Goal: Information Seeking & Learning: Learn about a topic

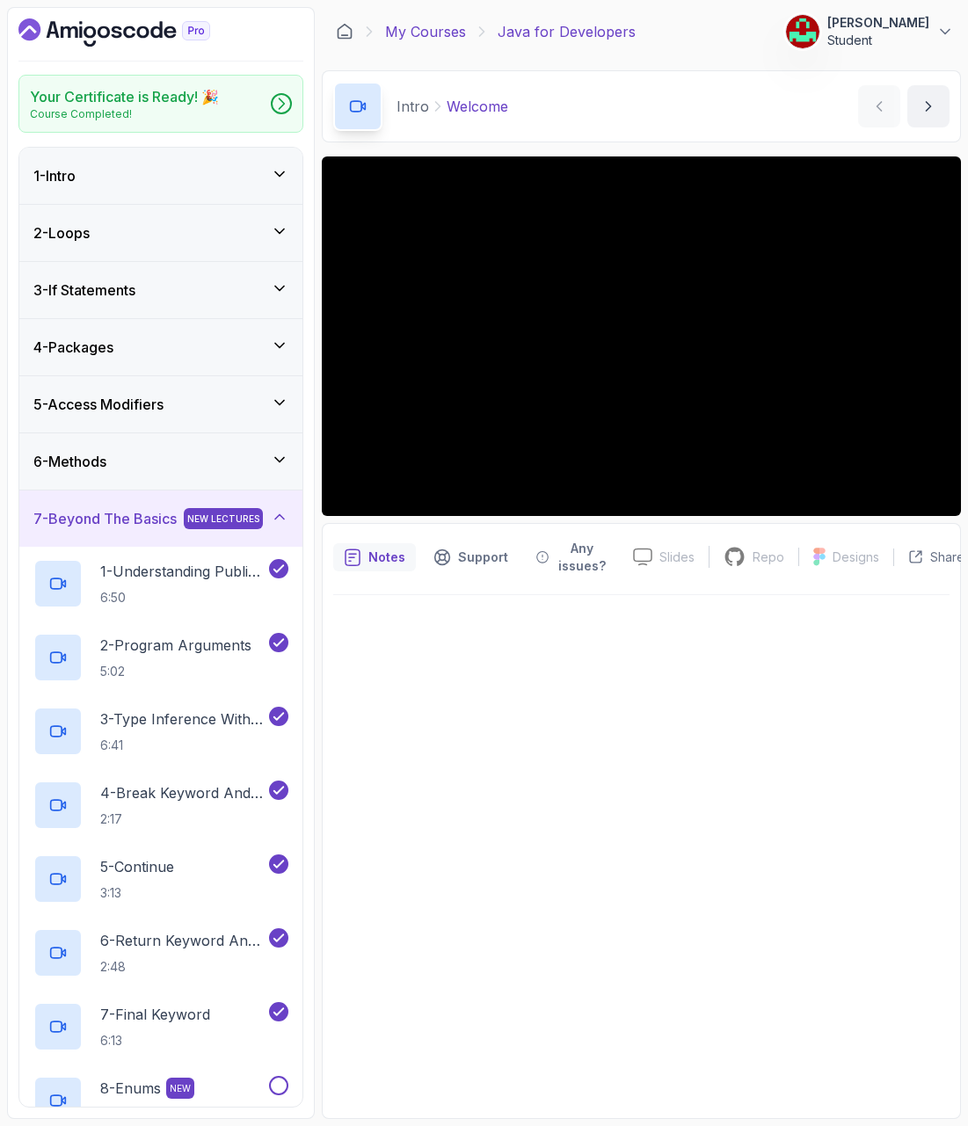
click at [433, 31] on link "My Courses" at bounding box center [425, 31] width 81 height 21
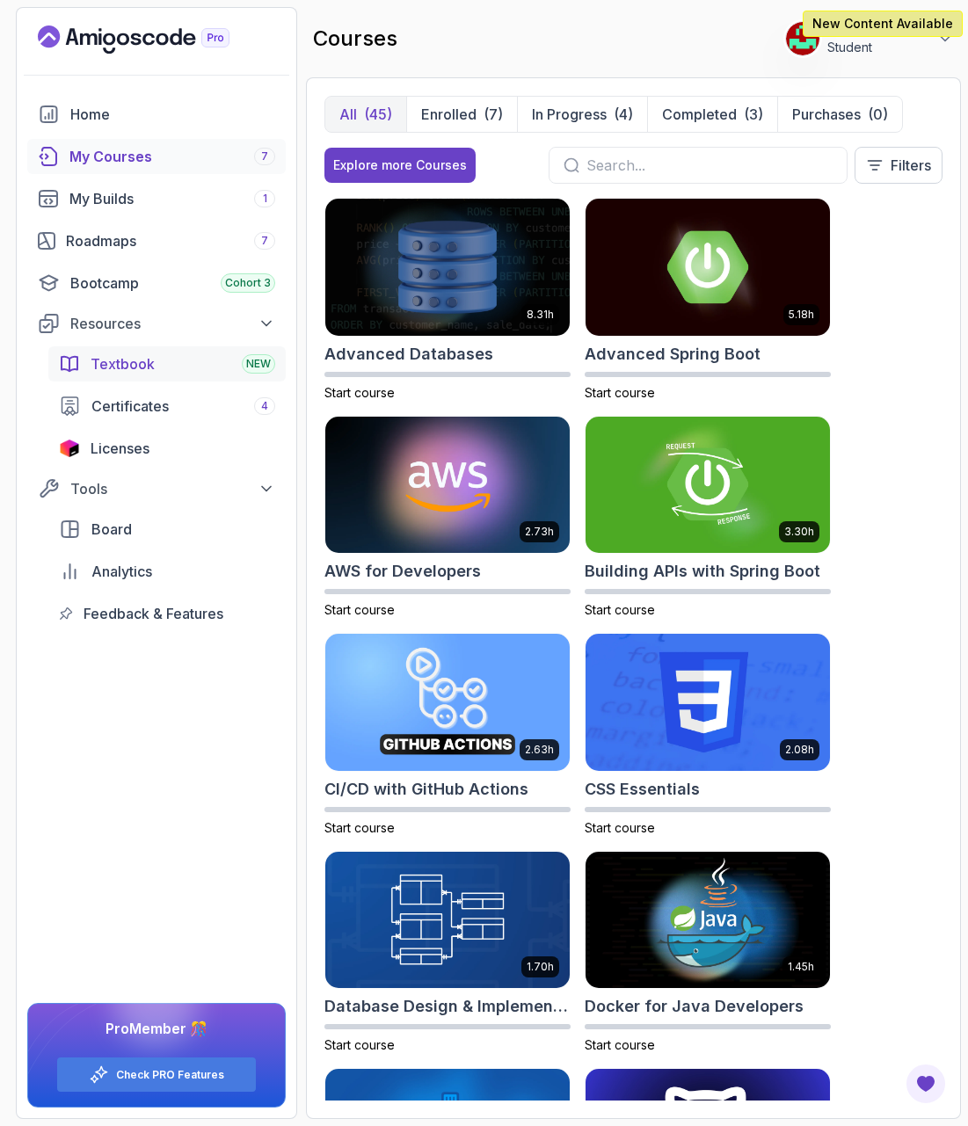
click at [135, 368] on span "Textbook" at bounding box center [123, 363] width 64 height 21
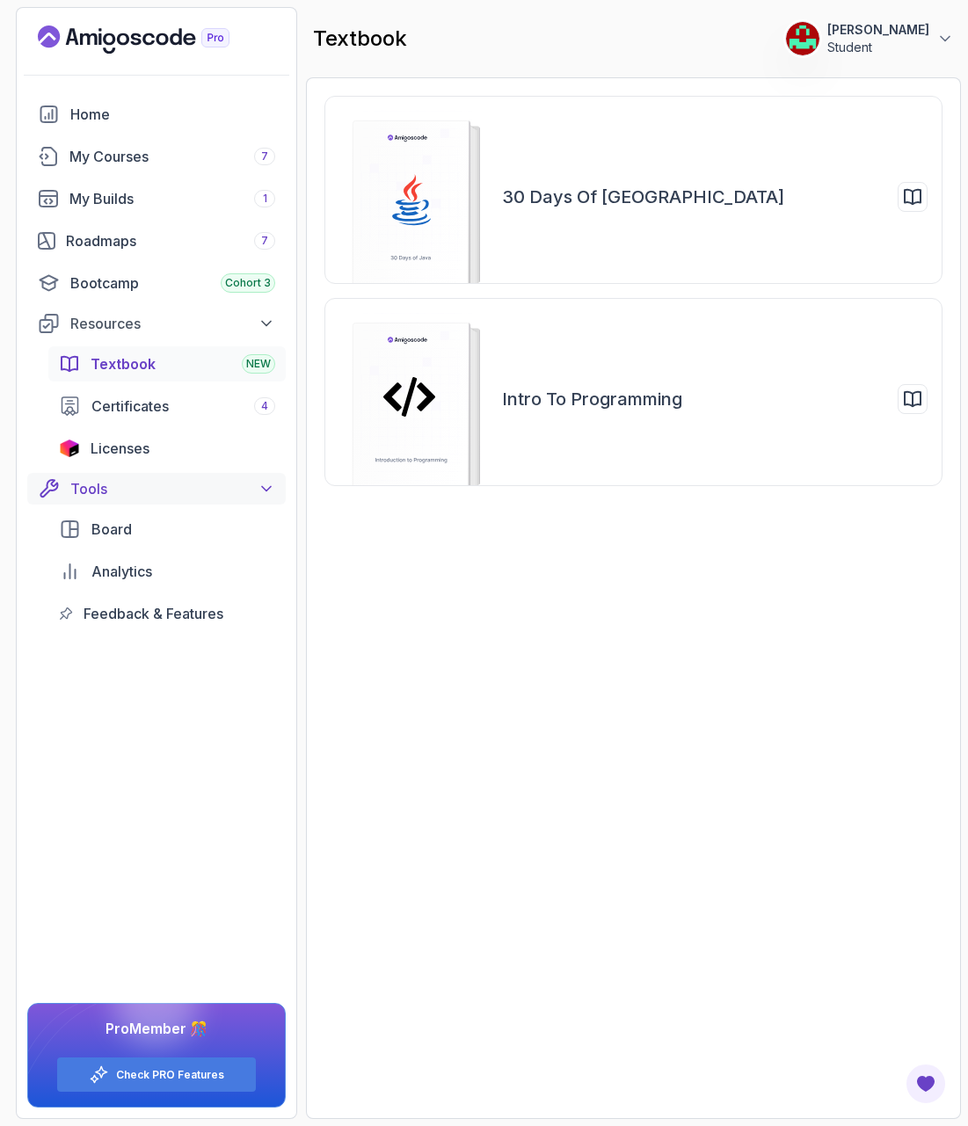
click at [260, 495] on icon at bounding box center [267, 489] width 18 height 18
click at [148, 249] on div "Roadmaps 7" at bounding box center [170, 240] width 209 height 21
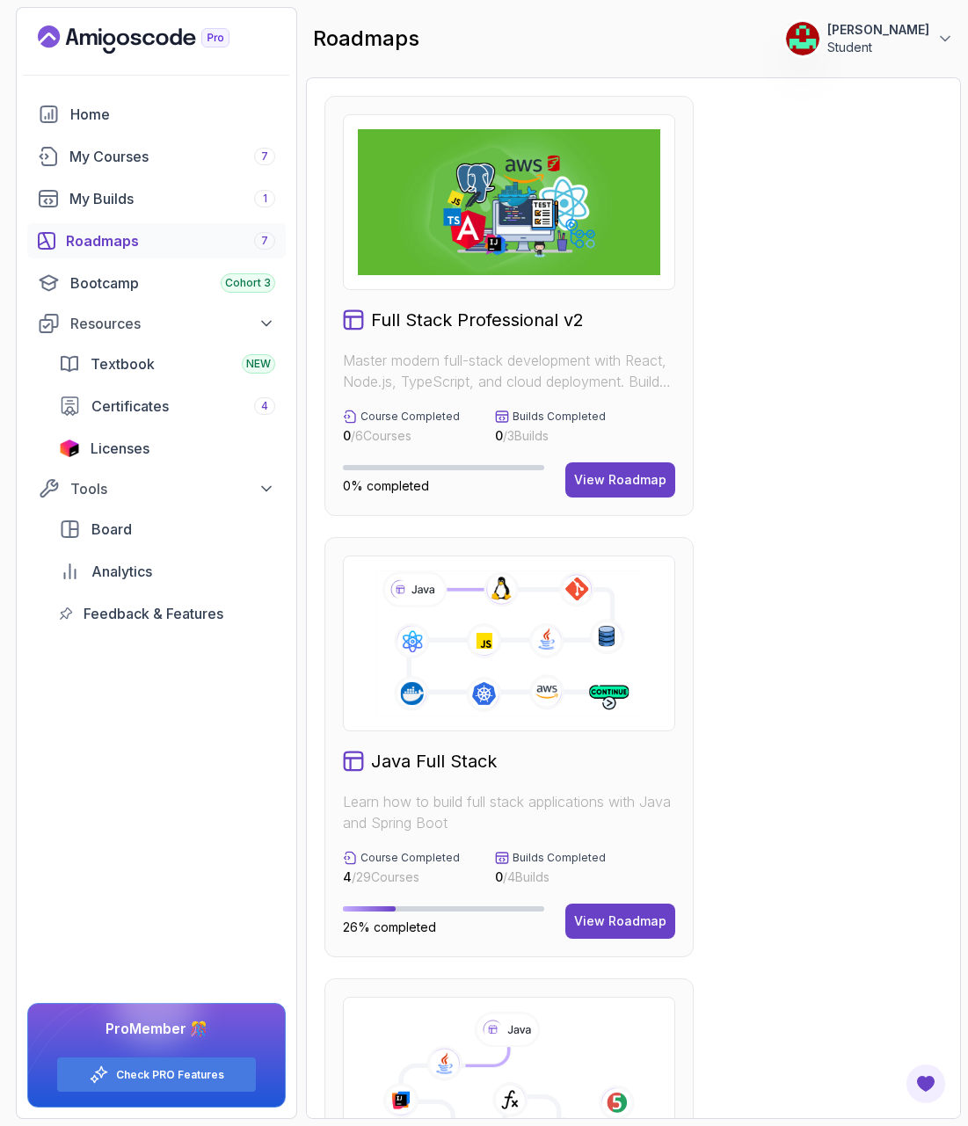
click at [148, 216] on div "Home My Courses 7 My Builds 1 Roadmaps 7 Bootcamp Cohort 3 Resources Textbook N…" at bounding box center [156, 364] width 258 height 535
click at [138, 207] on div "My Builds 1" at bounding box center [172, 198] width 206 height 21
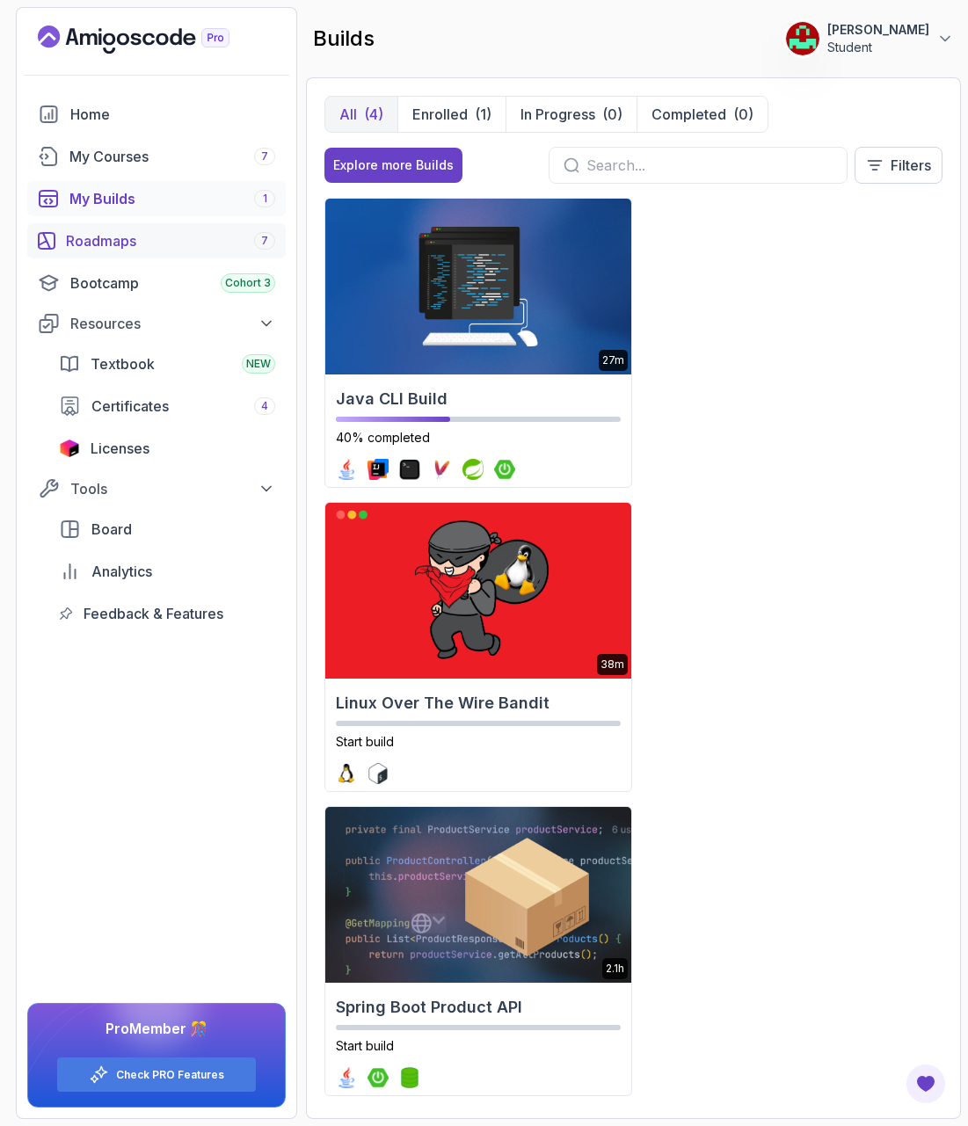
click at [139, 244] on div "Roadmaps 7" at bounding box center [170, 240] width 209 height 21
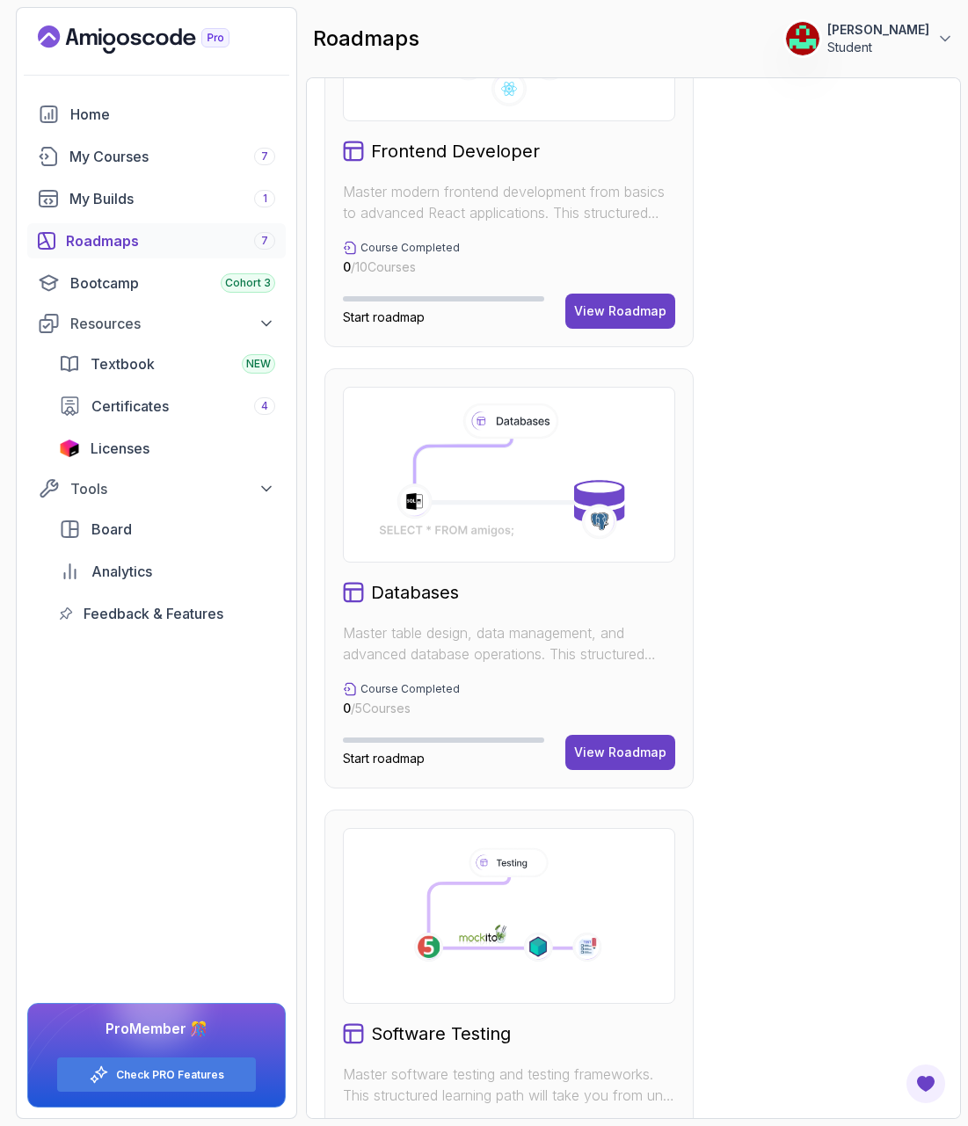
scroll to position [2063, 0]
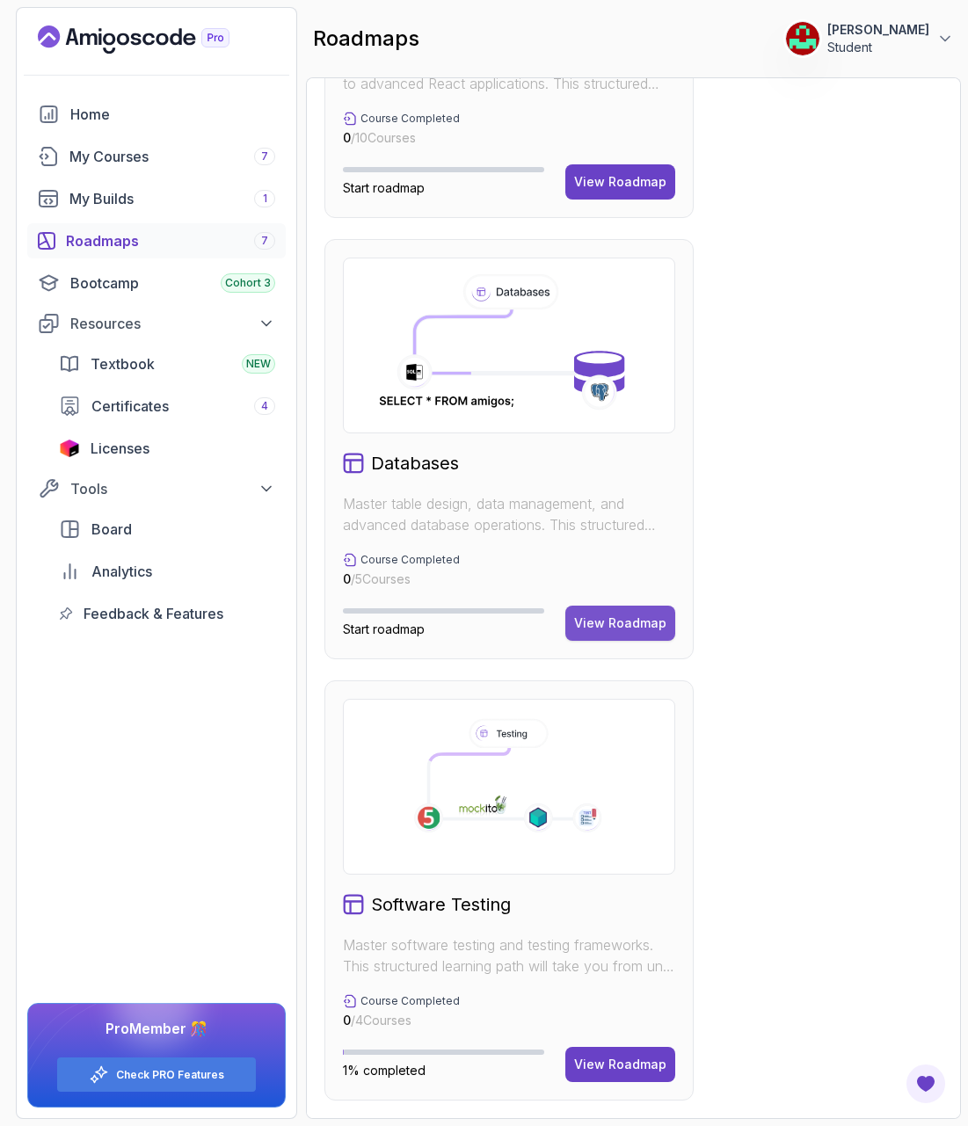
click at [603, 619] on div "View Roadmap" at bounding box center [620, 624] width 92 height 18
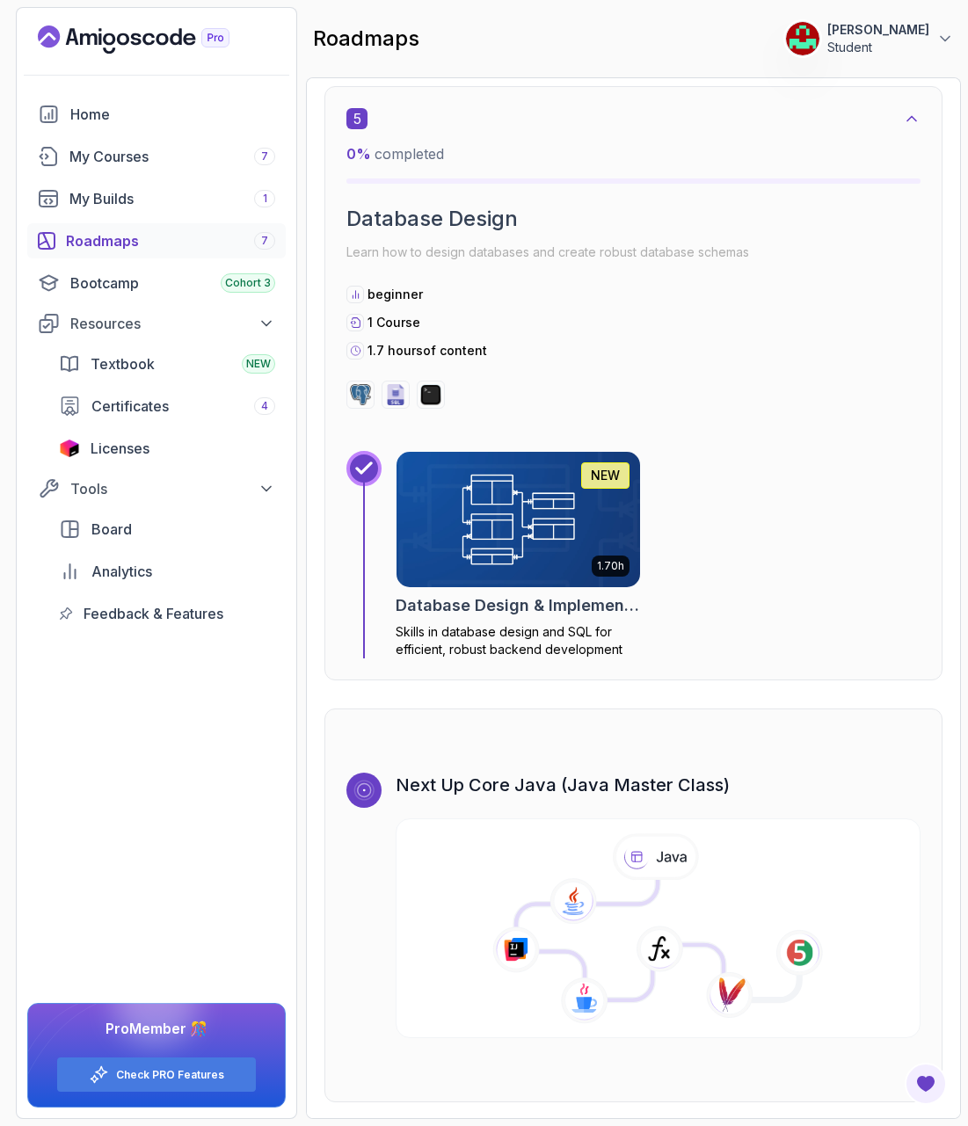
scroll to position [2989, 0]
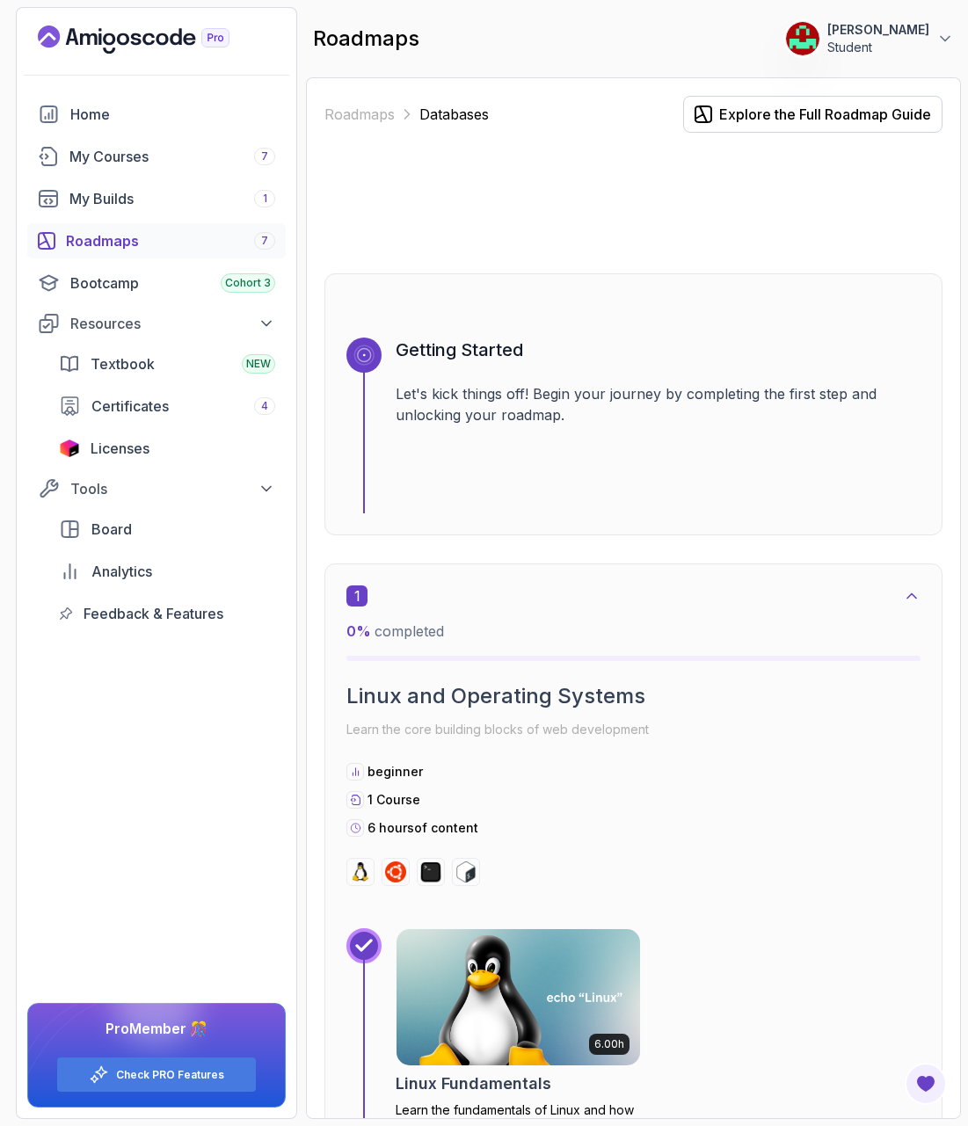
scroll to position [2989, 0]
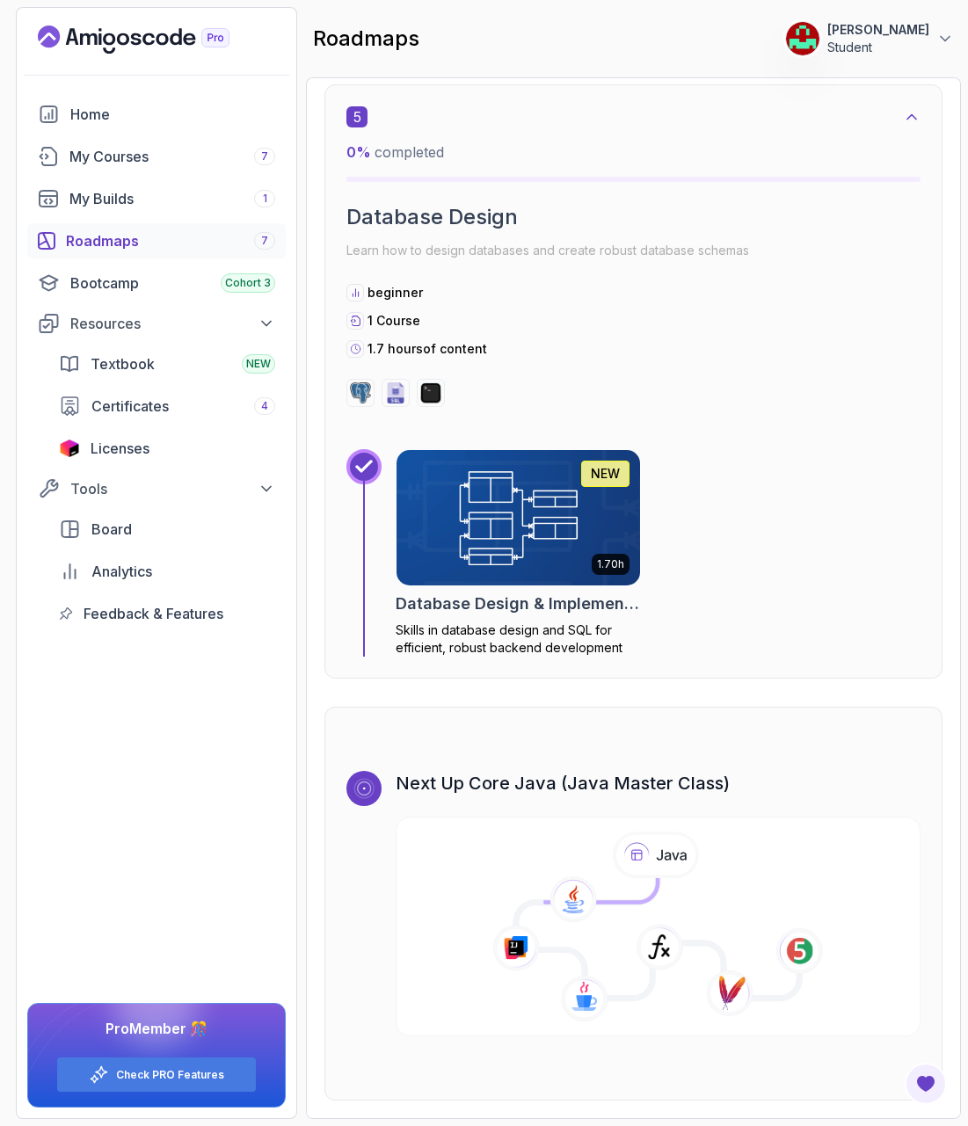
click at [540, 571] on img at bounding box center [517, 518] width 255 height 142
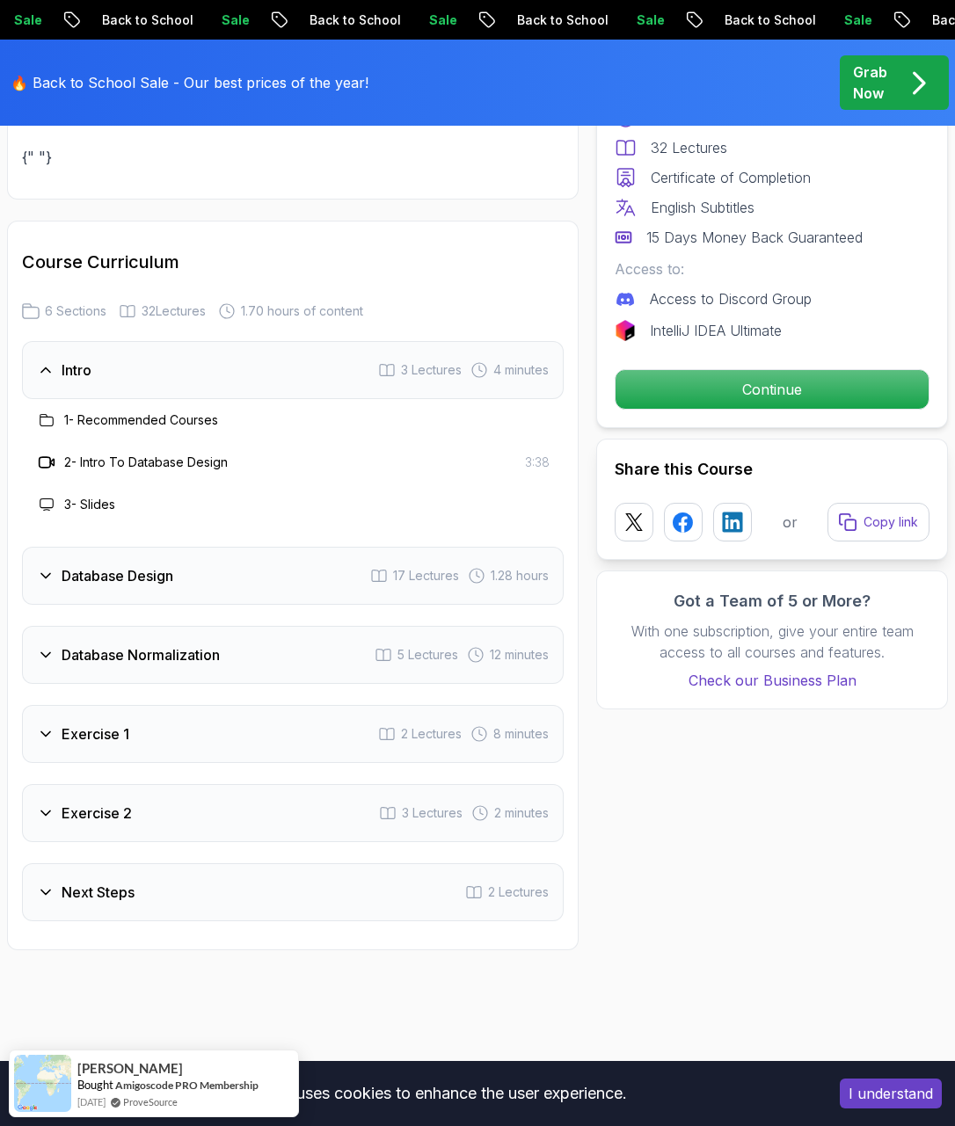
scroll to position [3165, 0]
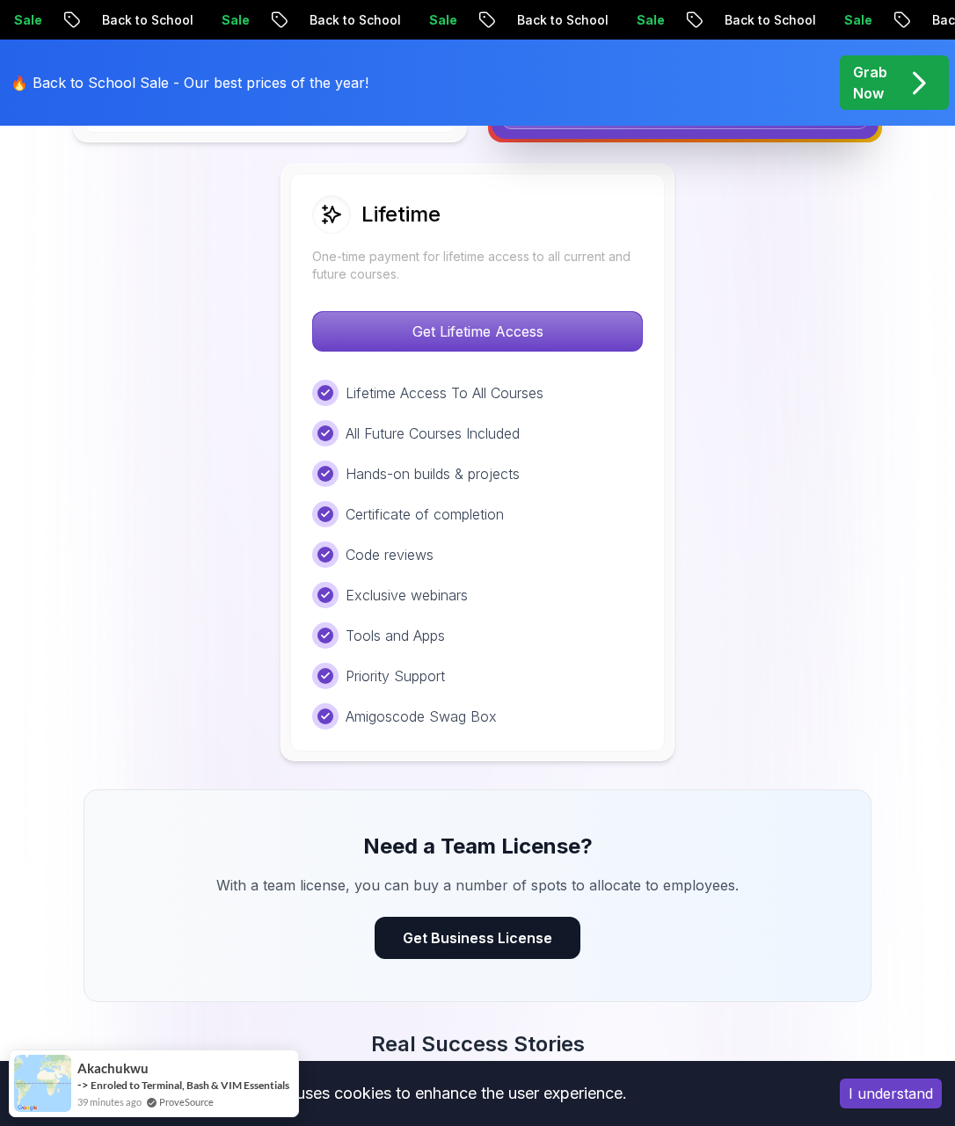
scroll to position [1407, 0]
